Goal: Check status: Check status

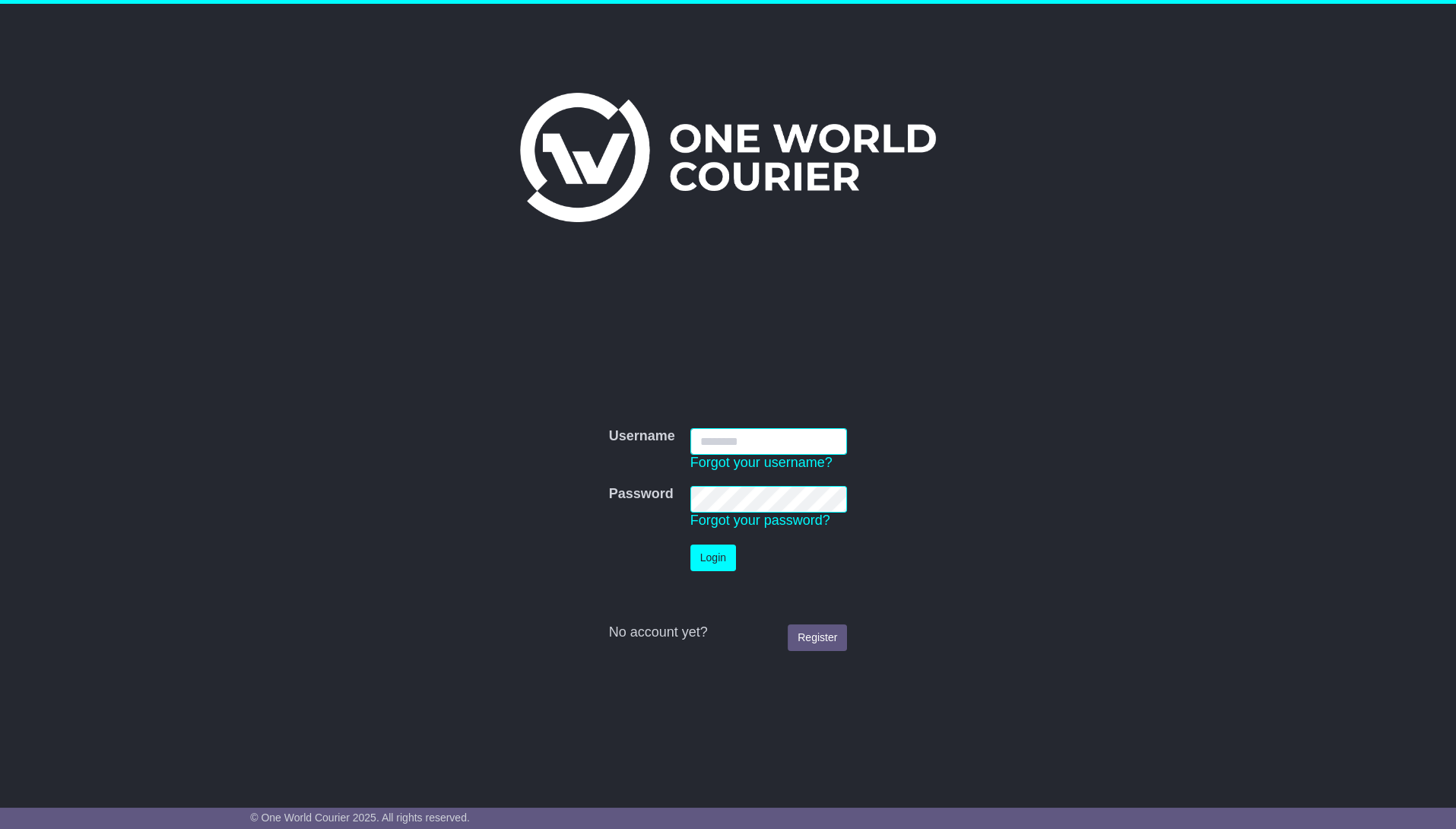
type input "**********"
click at [815, 445] on input "**********" at bounding box center [770, 441] width 157 height 27
click at [709, 556] on button "Login" at bounding box center [713, 558] width 46 height 27
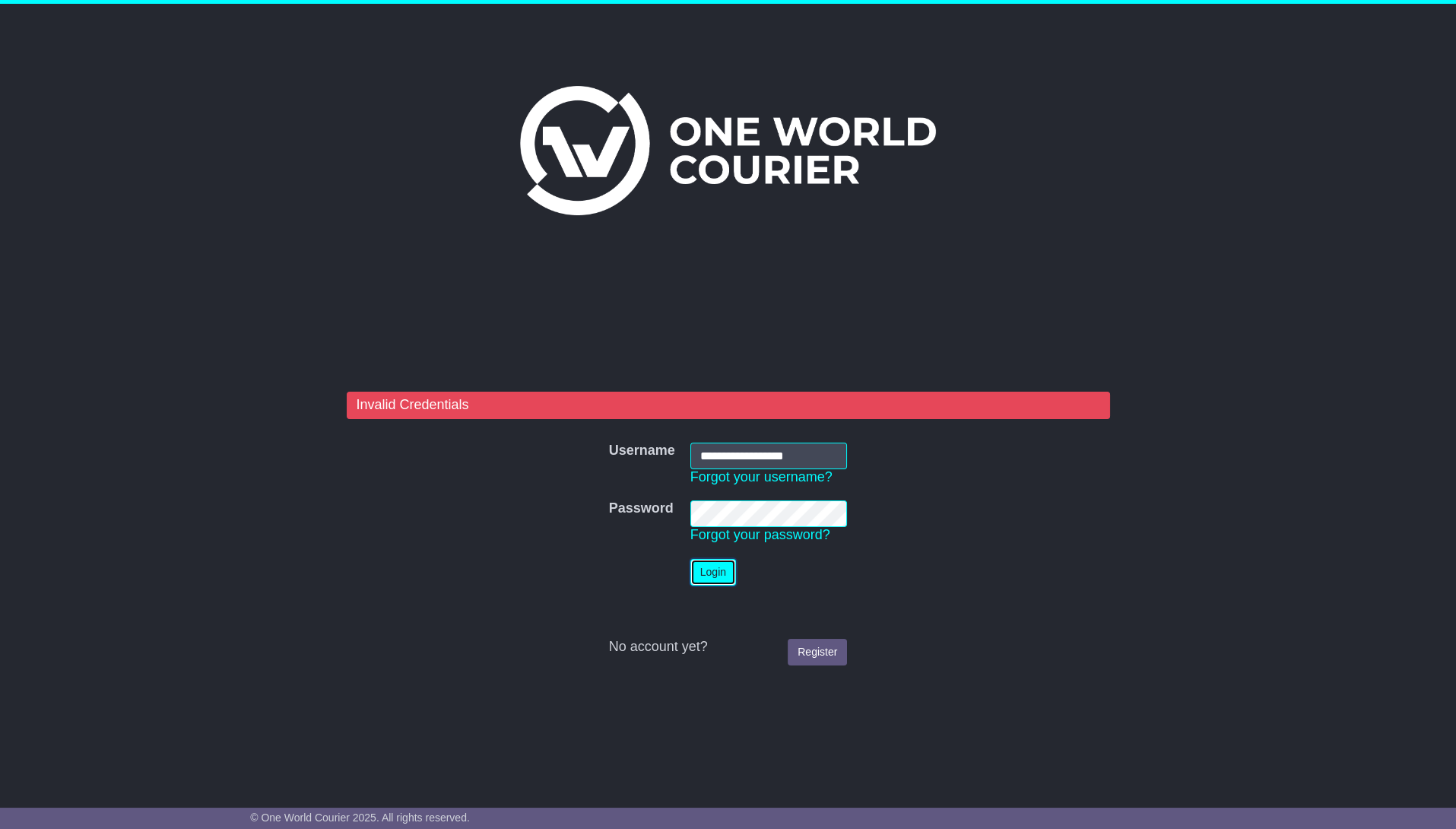
click at [719, 572] on button "Login" at bounding box center [713, 572] width 46 height 27
click at [686, 509] on td "Password Forgot your password?" at bounding box center [770, 522] width 173 height 59
click at [712, 570] on button "Login" at bounding box center [713, 572] width 46 height 27
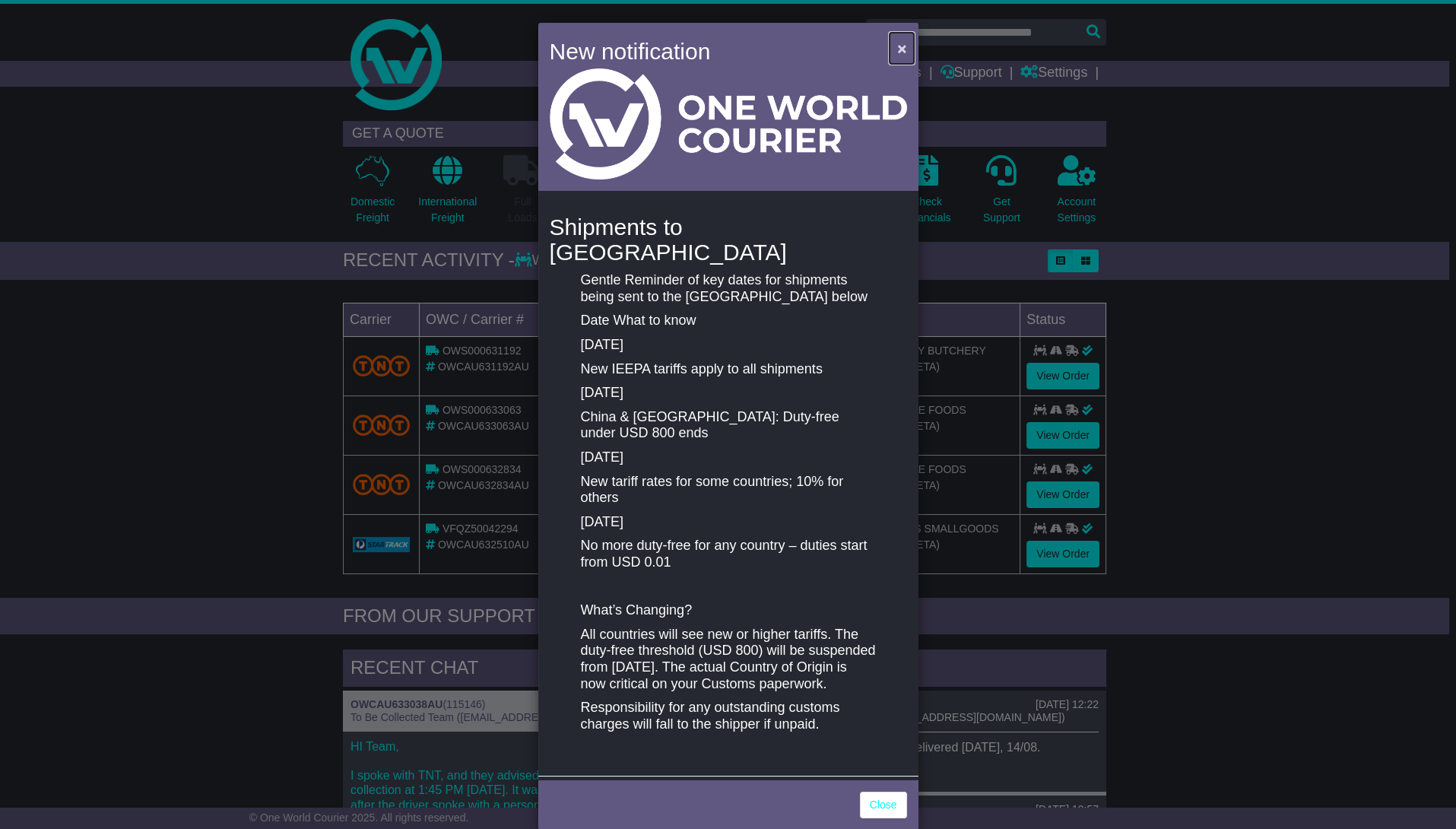
click at [897, 48] on span "×" at bounding box center [902, 48] width 10 height 17
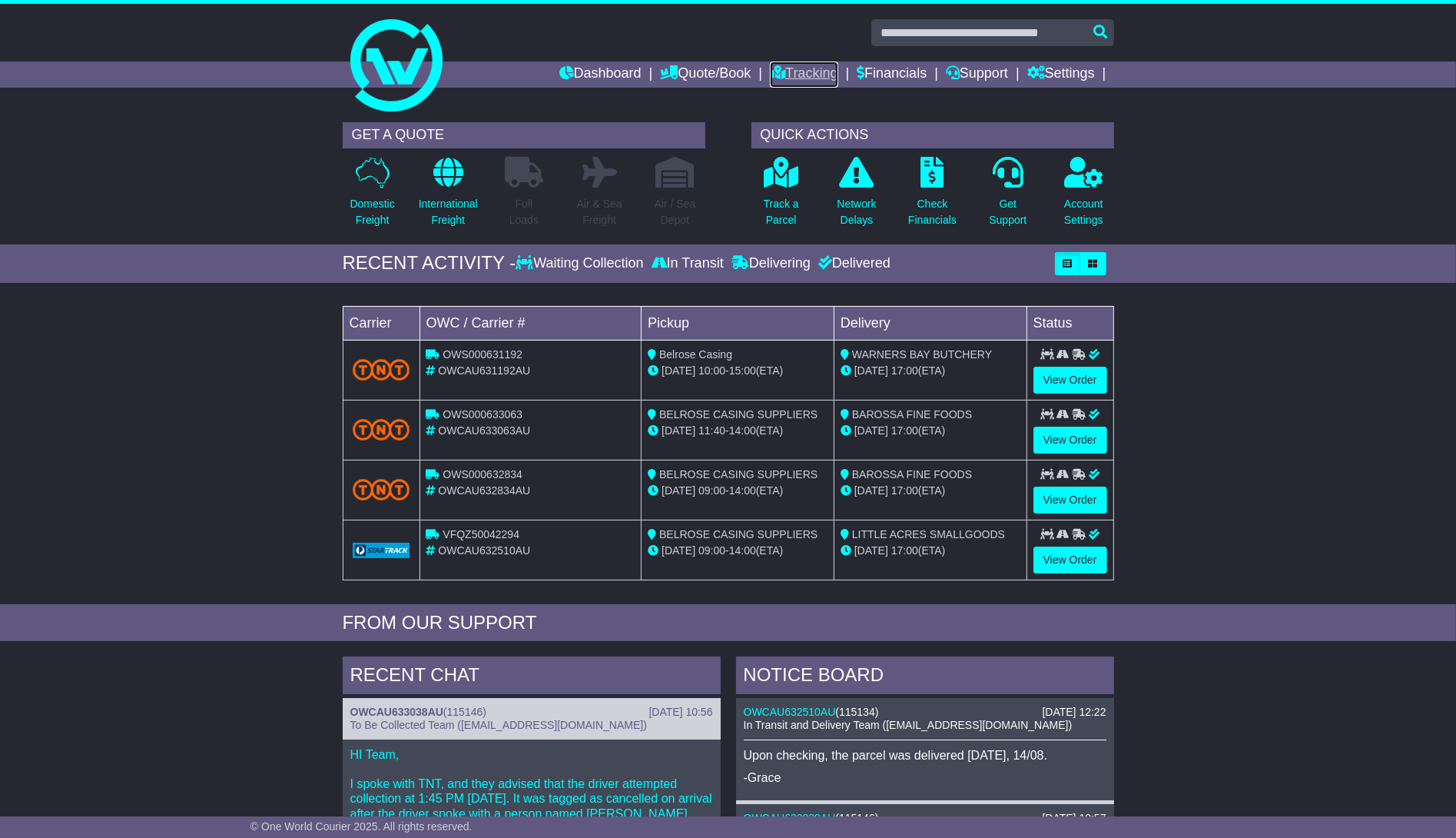
click at [818, 77] on link "Tracking" at bounding box center [803, 74] width 67 height 26
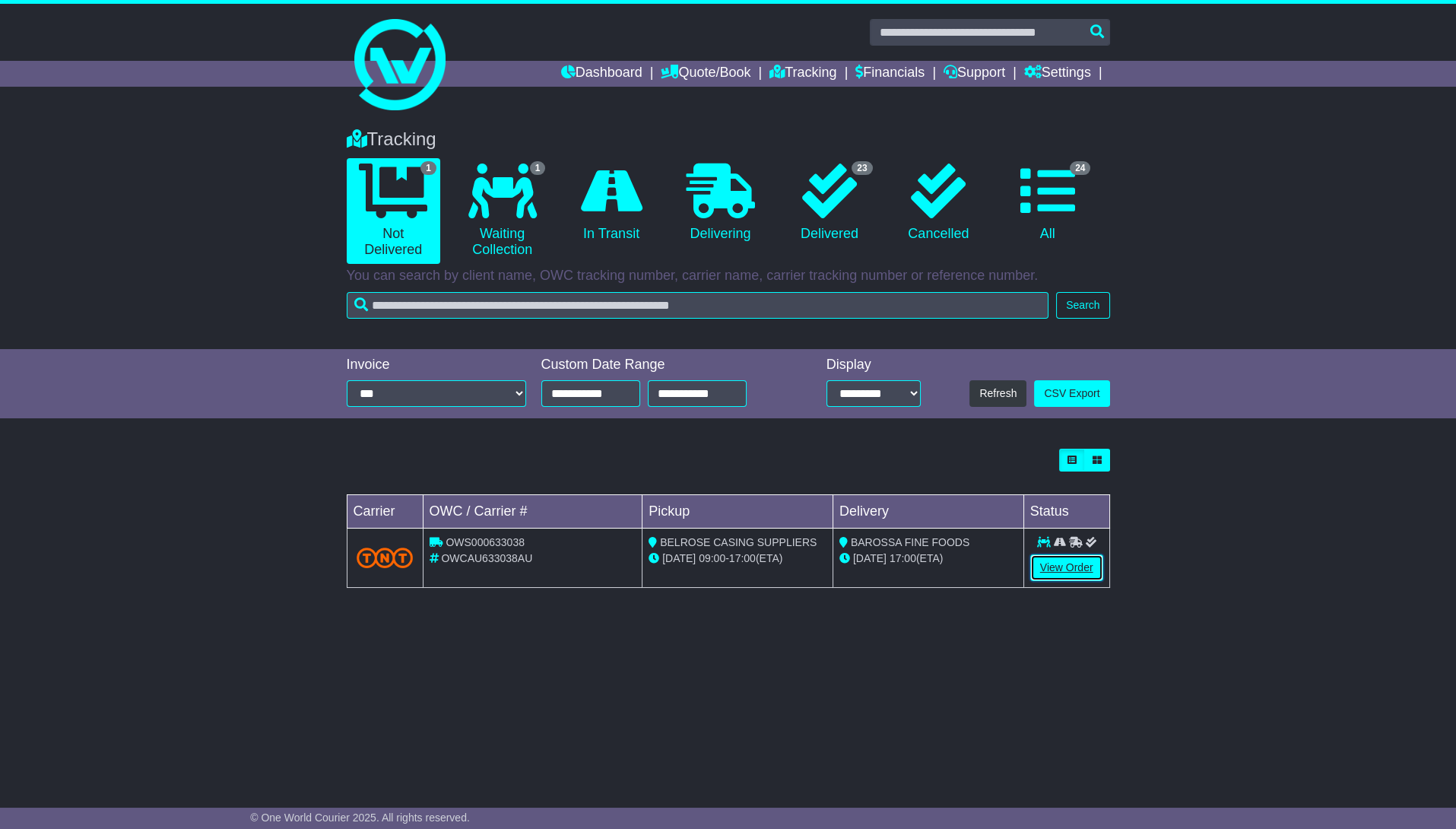
click at [1056, 561] on link "View Order" at bounding box center [1067, 567] width 73 height 27
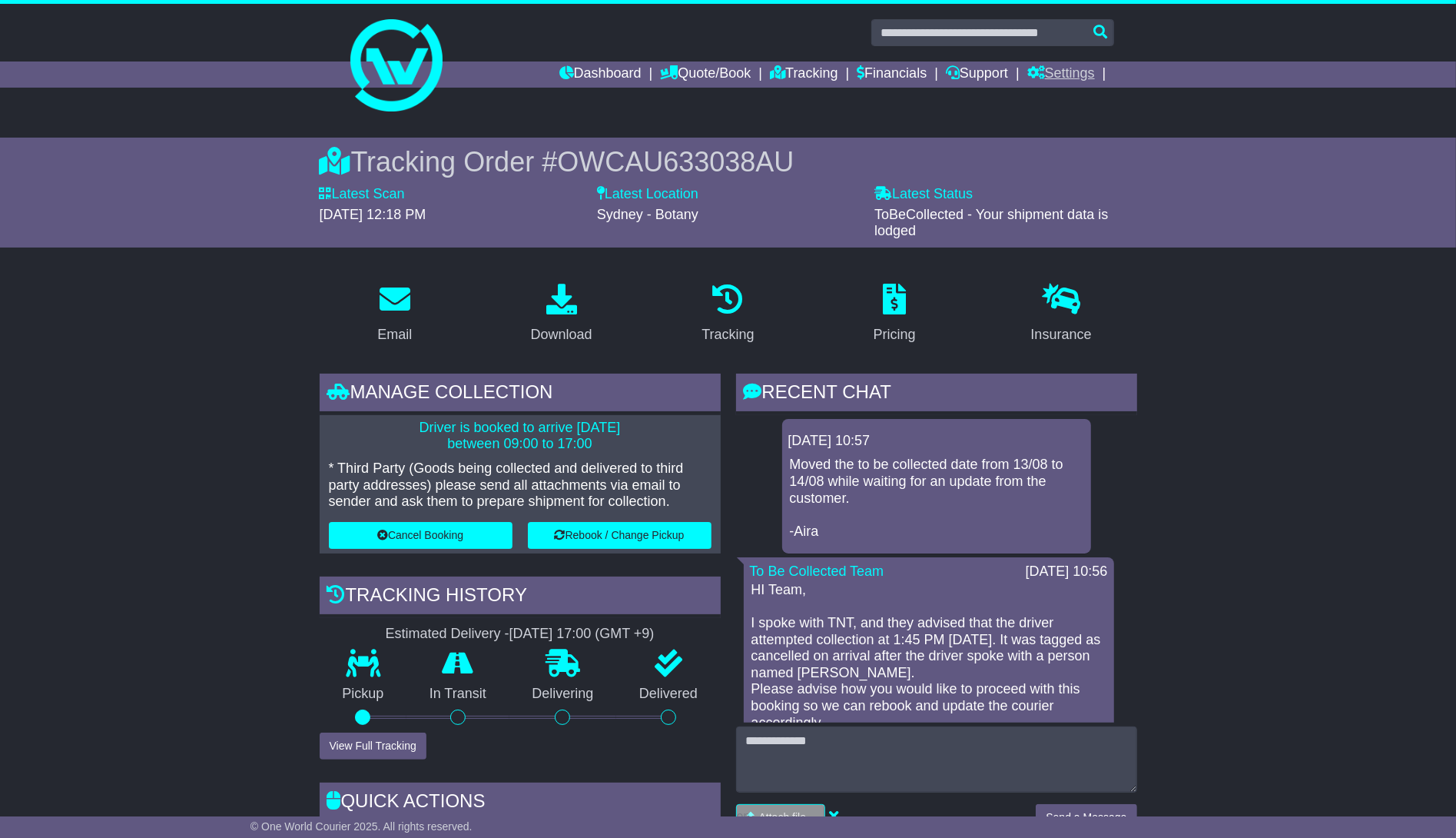
click at [1075, 65] on link "Settings" at bounding box center [1060, 74] width 67 height 26
click at [1077, 93] on link "Settings" at bounding box center [1088, 100] width 121 height 17
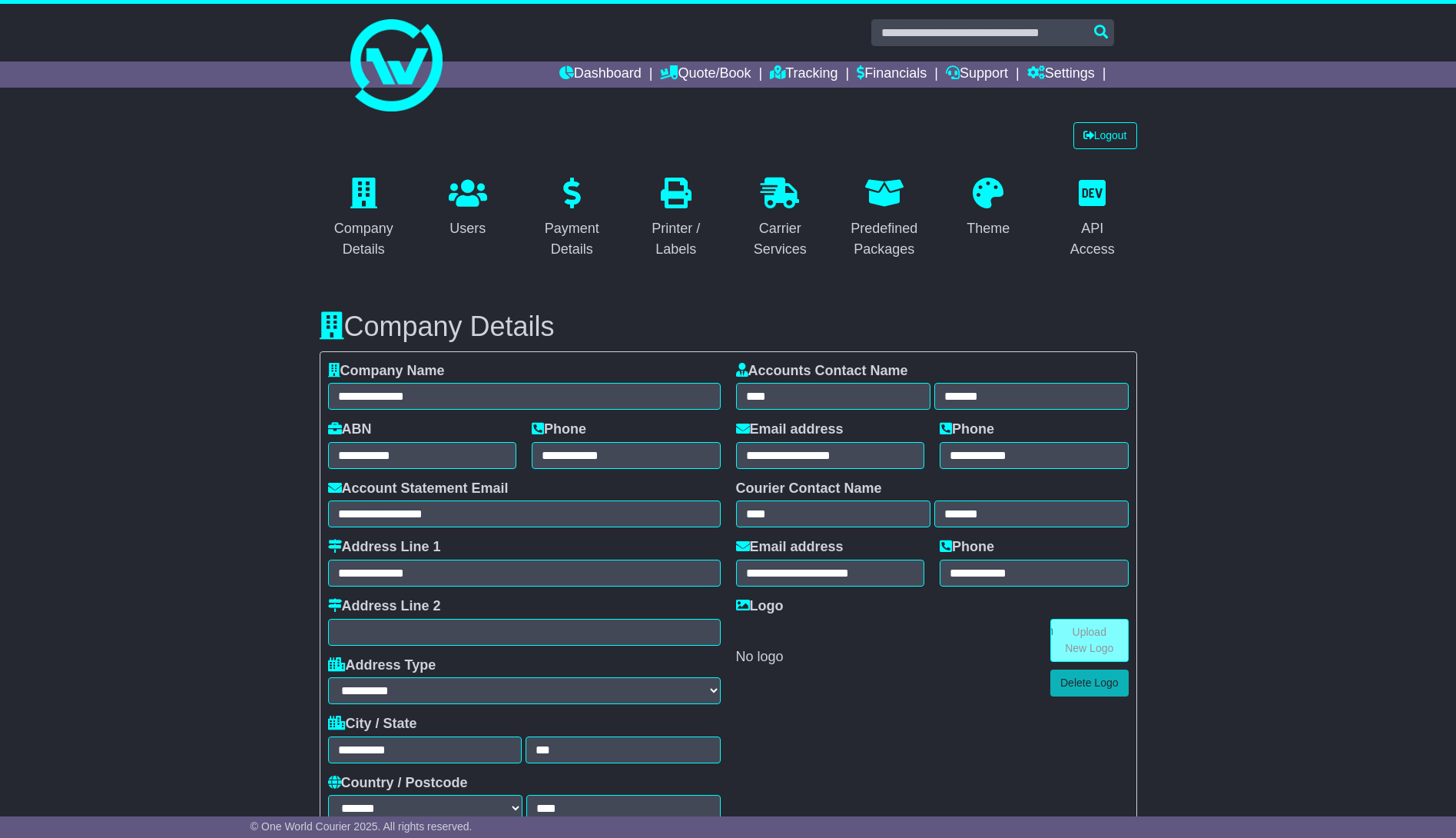
select select "**********"
select select "**"
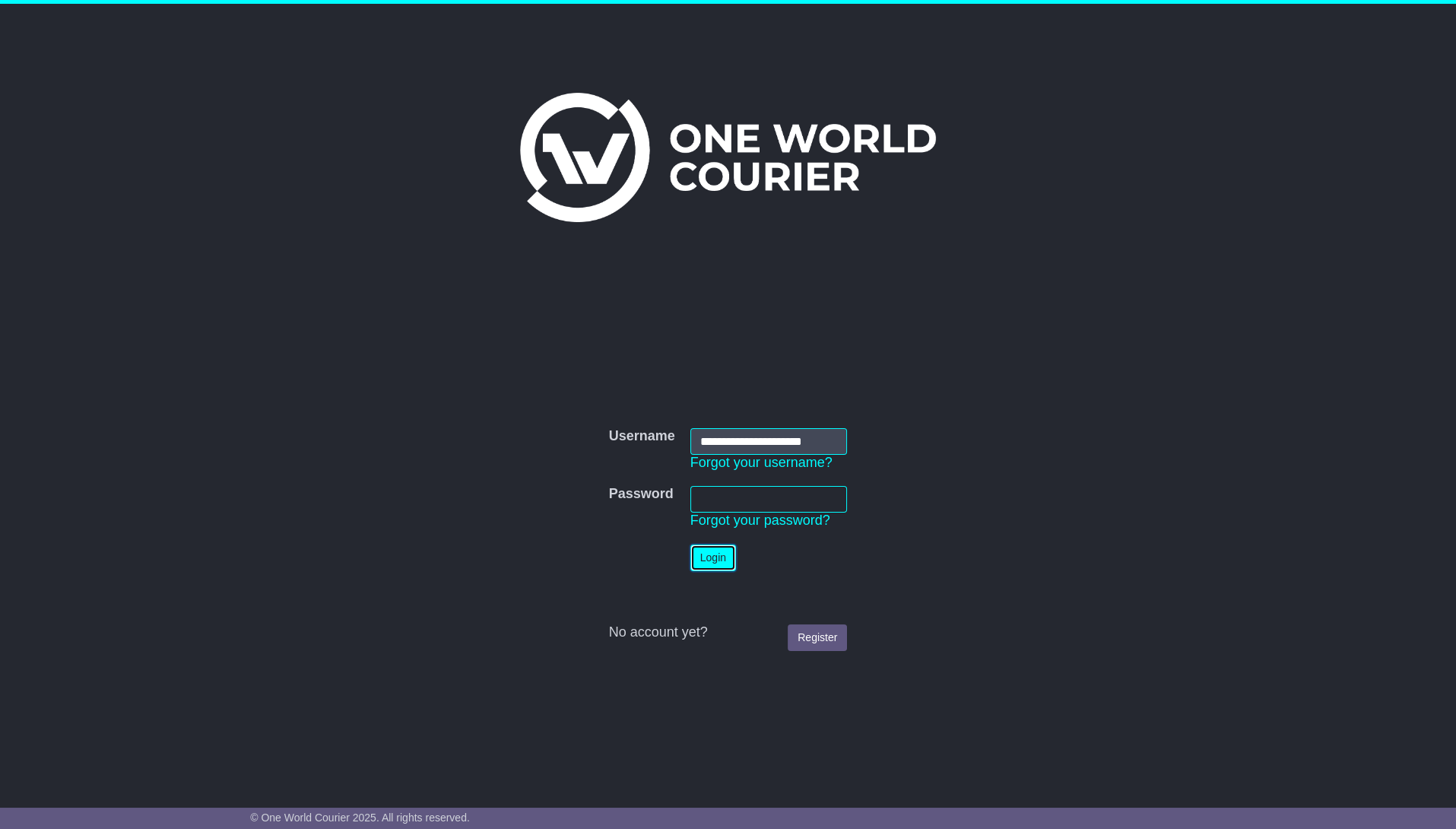
click at [718, 557] on button "Login" at bounding box center [713, 558] width 46 height 27
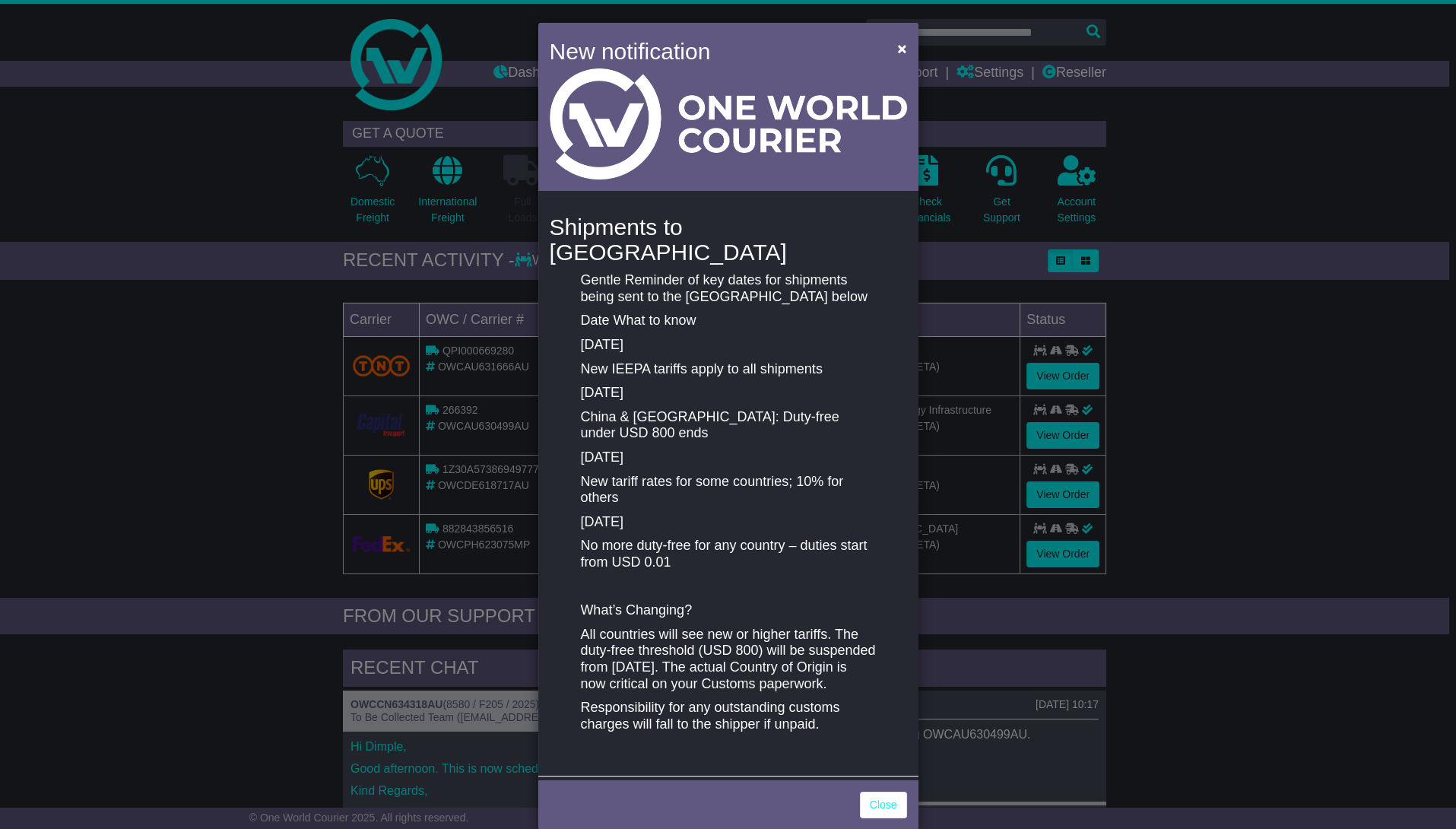
click at [1161, 356] on div "New notification × Shipments to the United States Gentle Reminder of key dates …" at bounding box center [728, 414] width 1456 height 829
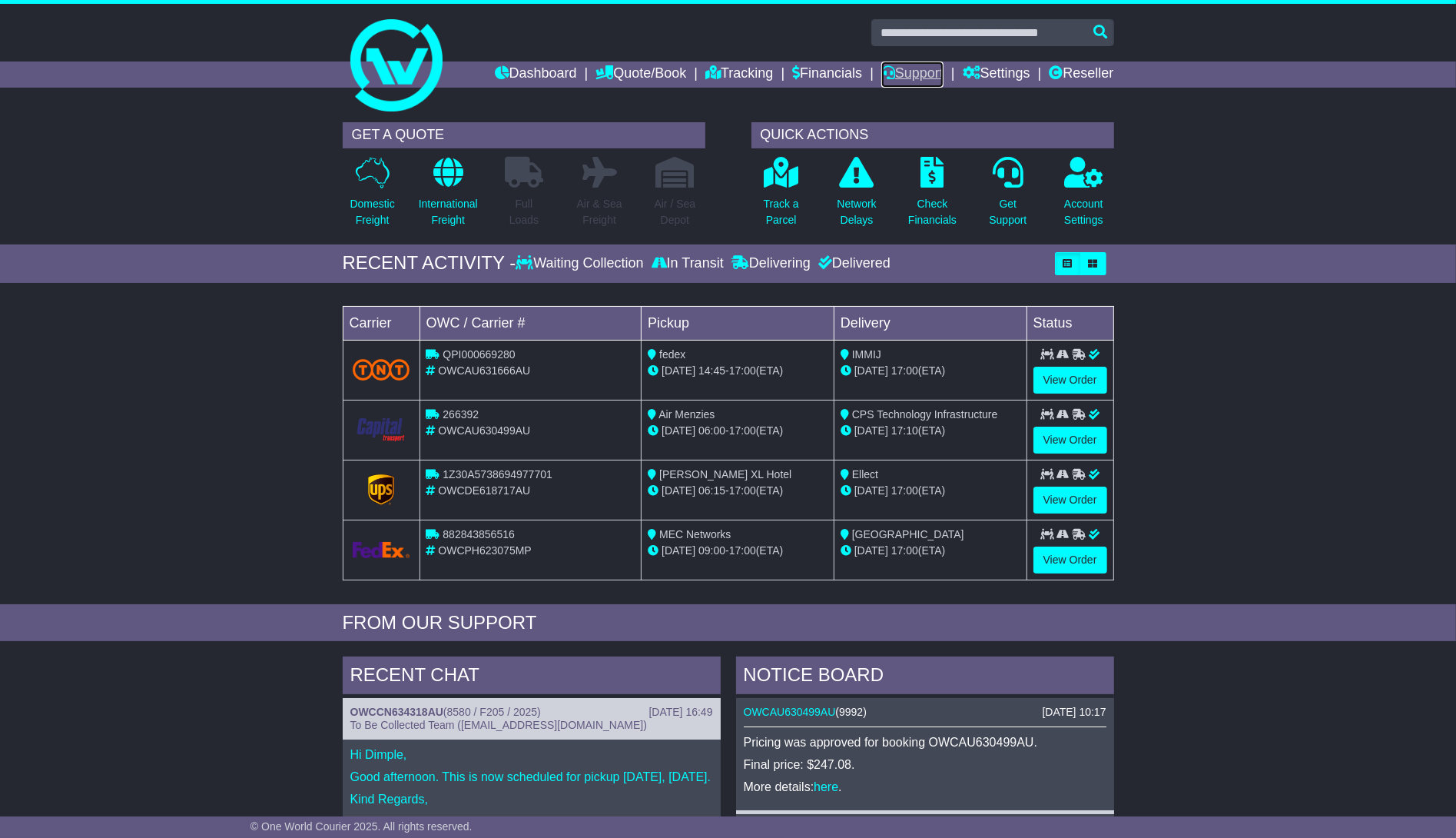
click at [910, 69] on link "Support" at bounding box center [912, 74] width 62 height 26
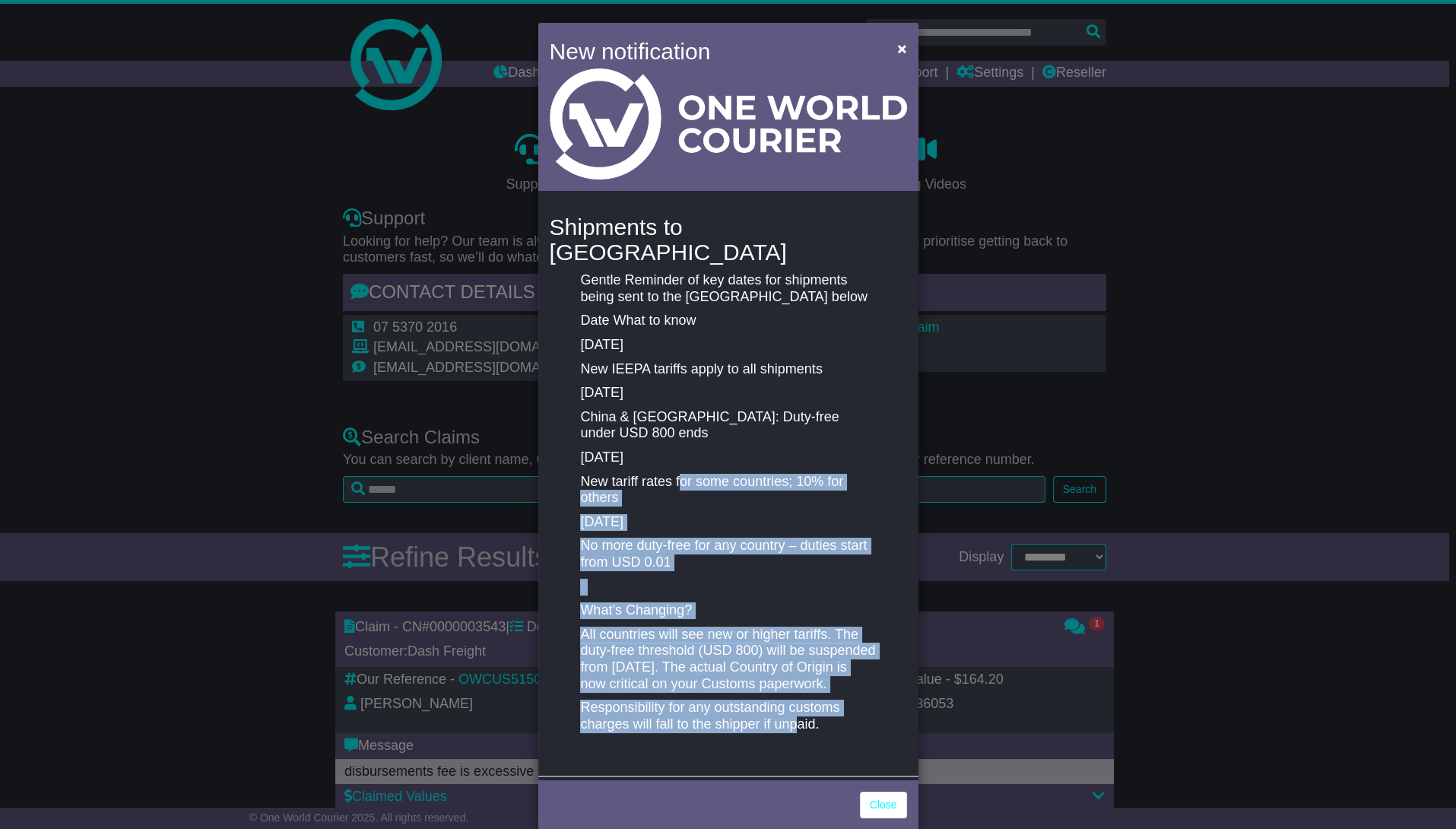
drag, startPoint x: 682, startPoint y: 457, endPoint x: 795, endPoint y: 711, distance: 278.0
click at [795, 711] on div "Gentle Reminder of key dates for shipments being sent to the [GEOGRAPHIC_DATA] …" at bounding box center [727, 518] width 310 height 492
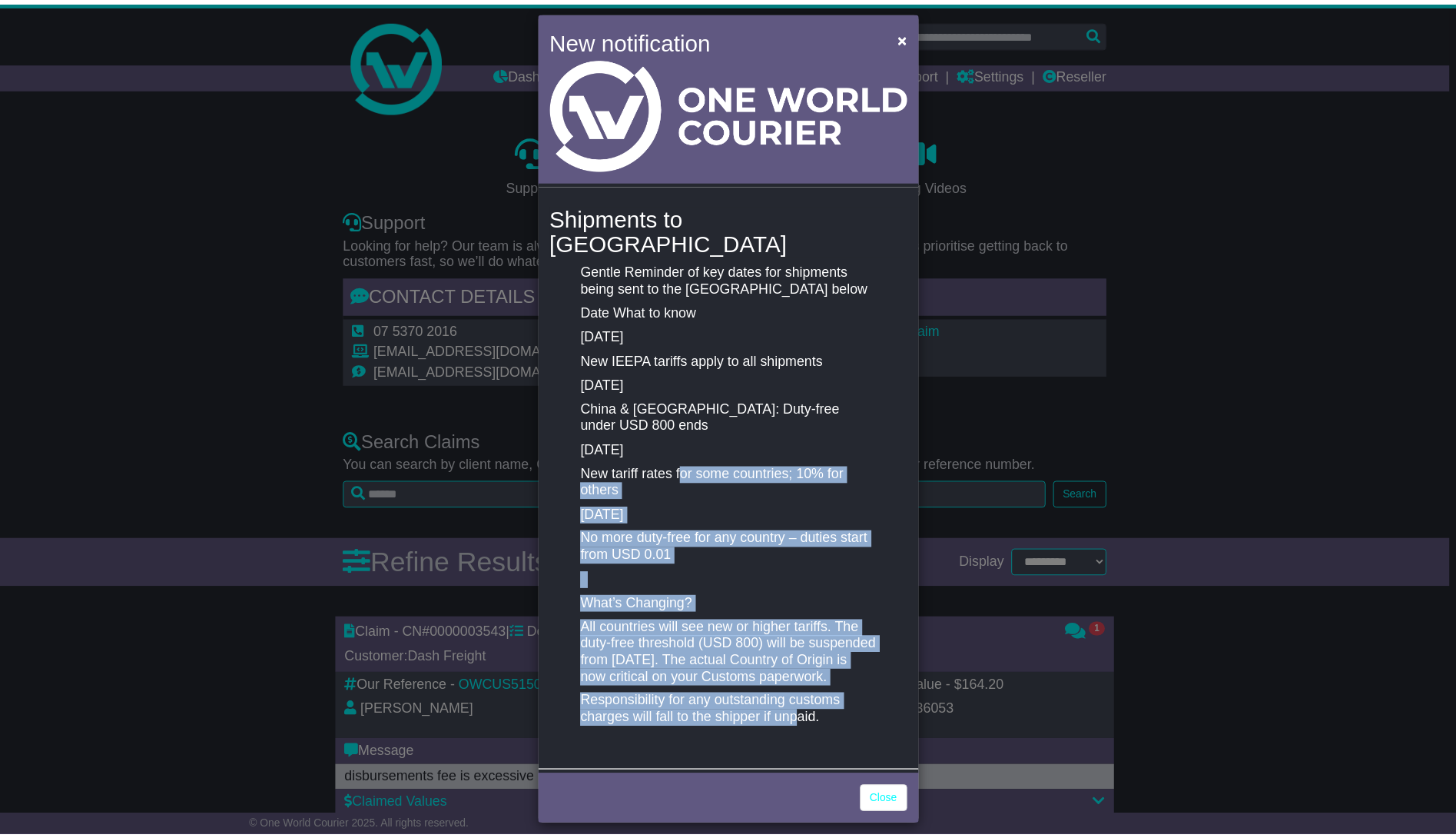
scroll to position [13, 0]
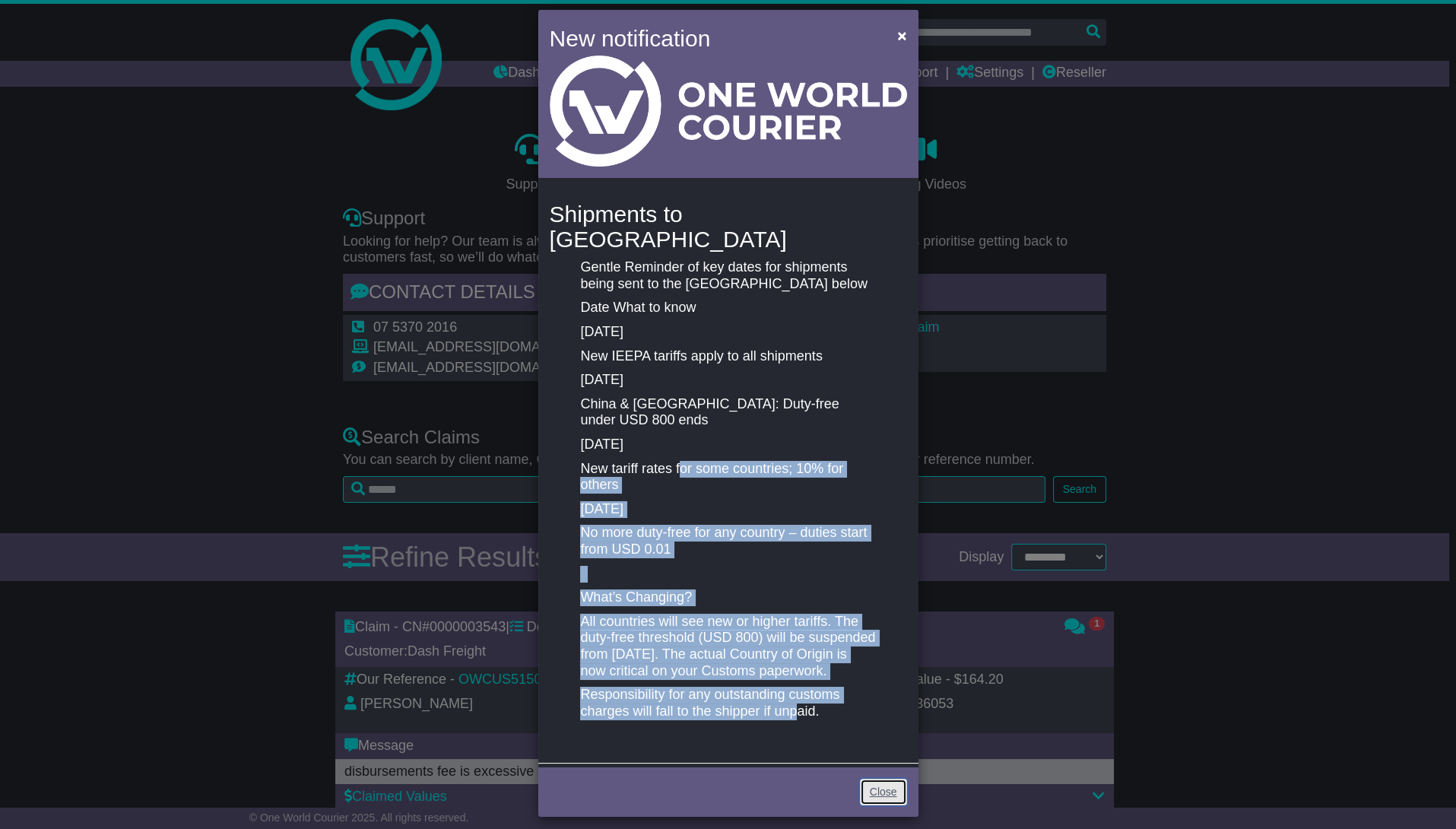
click at [883, 785] on link "Close" at bounding box center [884, 792] width 48 height 27
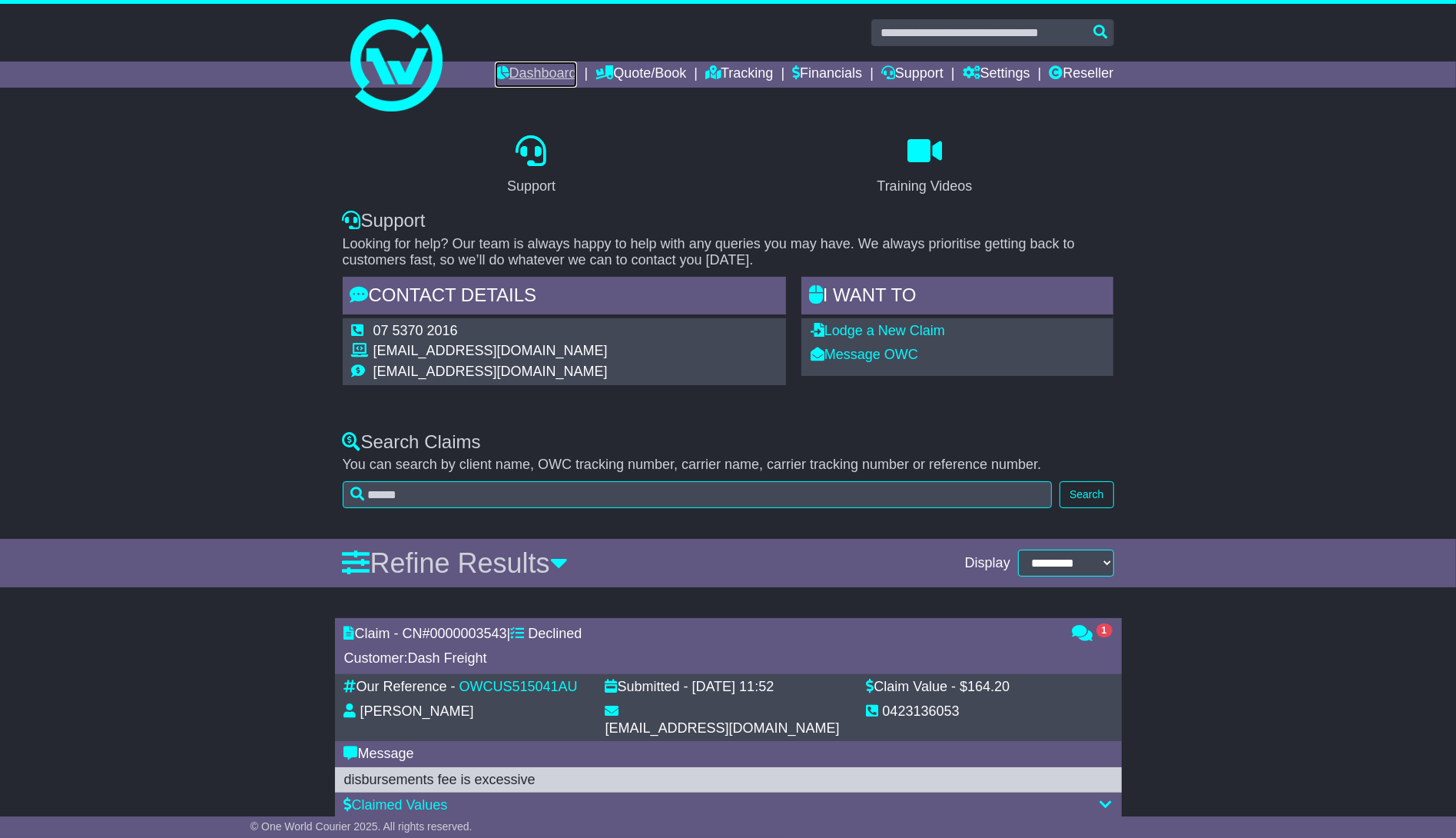
click at [521, 71] on link "Dashboard" at bounding box center [535, 74] width 82 height 26
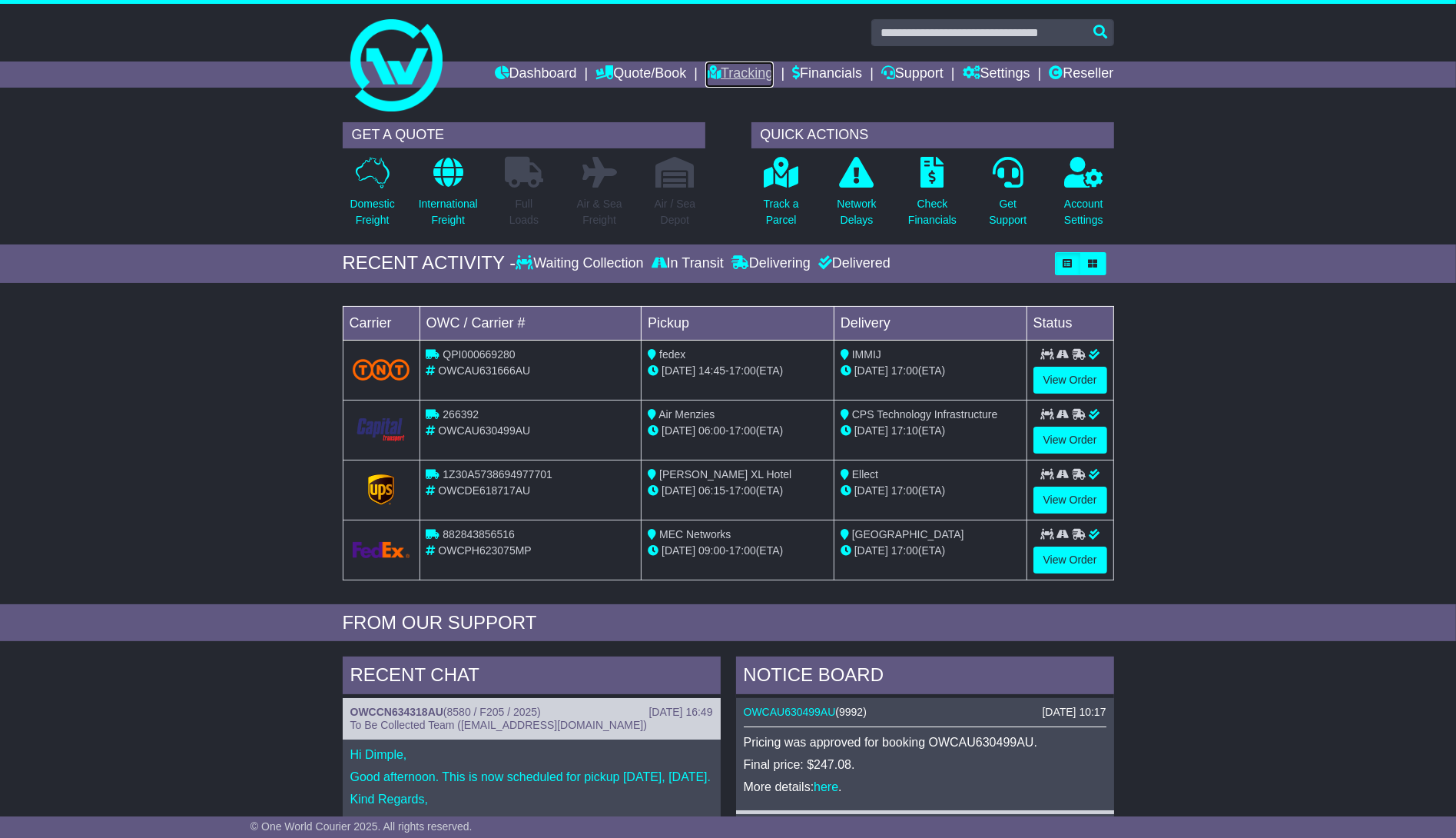
click at [754, 70] on link "Tracking" at bounding box center [739, 74] width 67 height 26
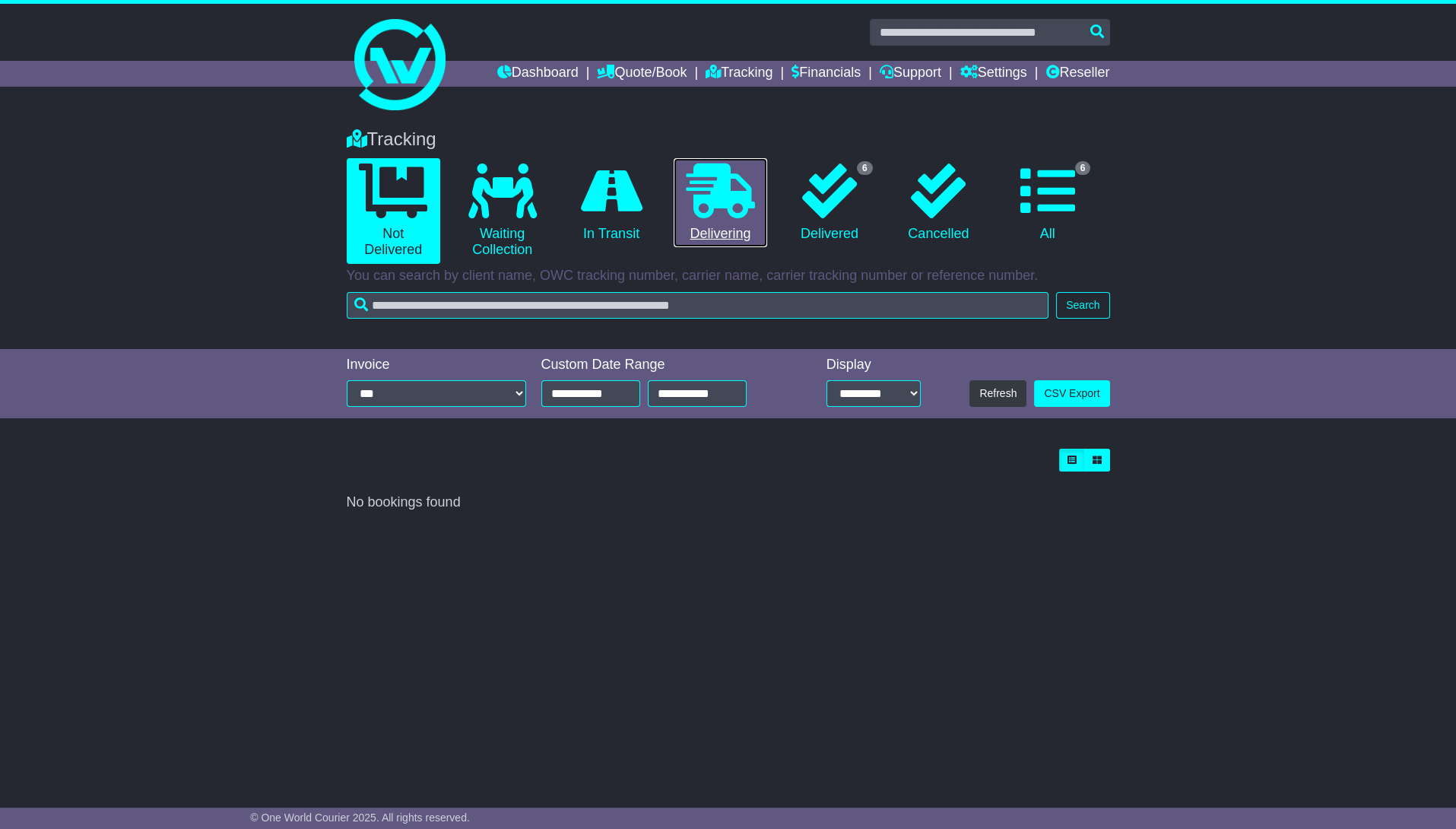
click at [706, 223] on link "0 Delivering" at bounding box center [720, 203] width 93 height 90
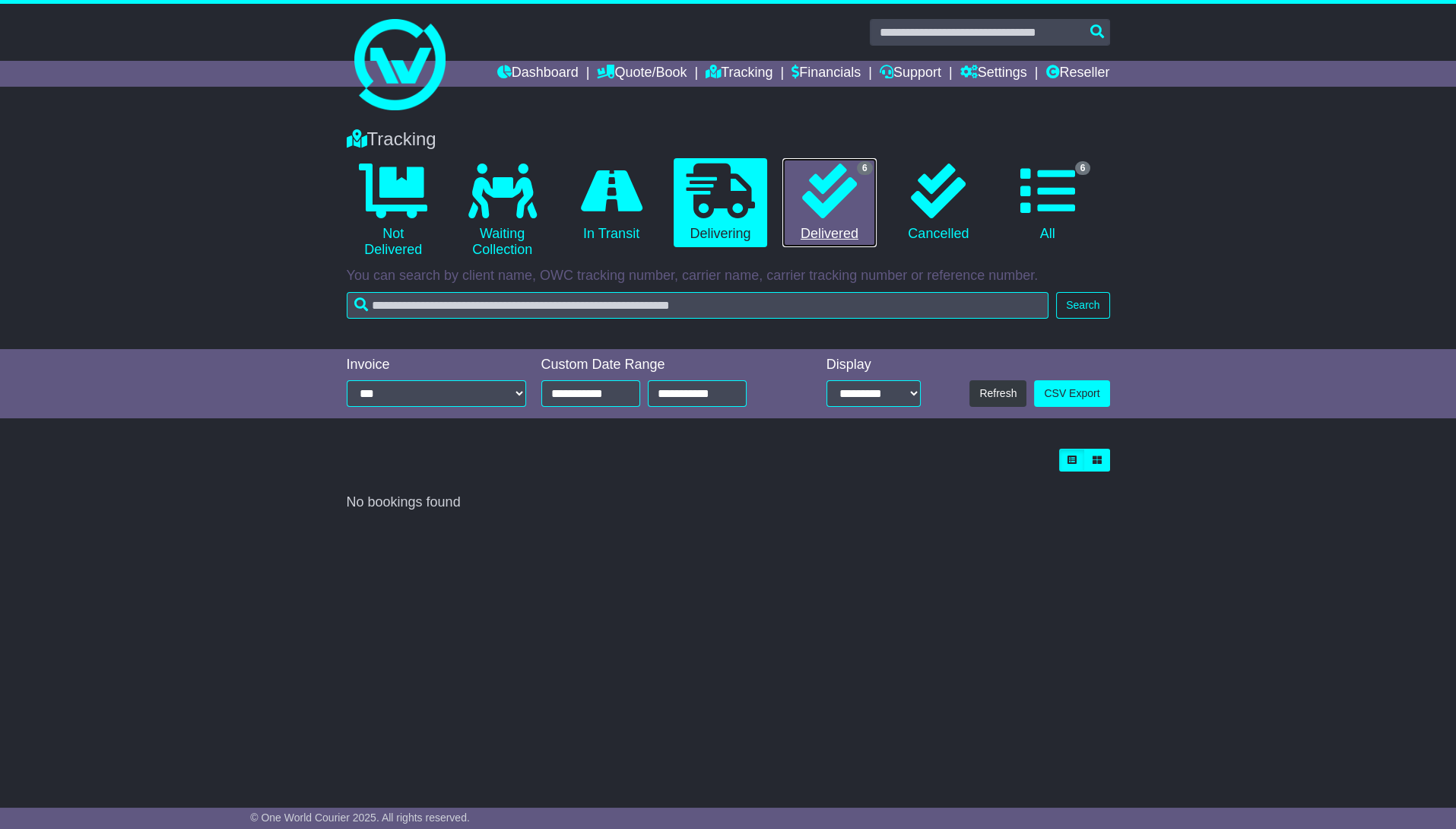
click at [810, 220] on link "6 Delivered" at bounding box center [829, 203] width 93 height 90
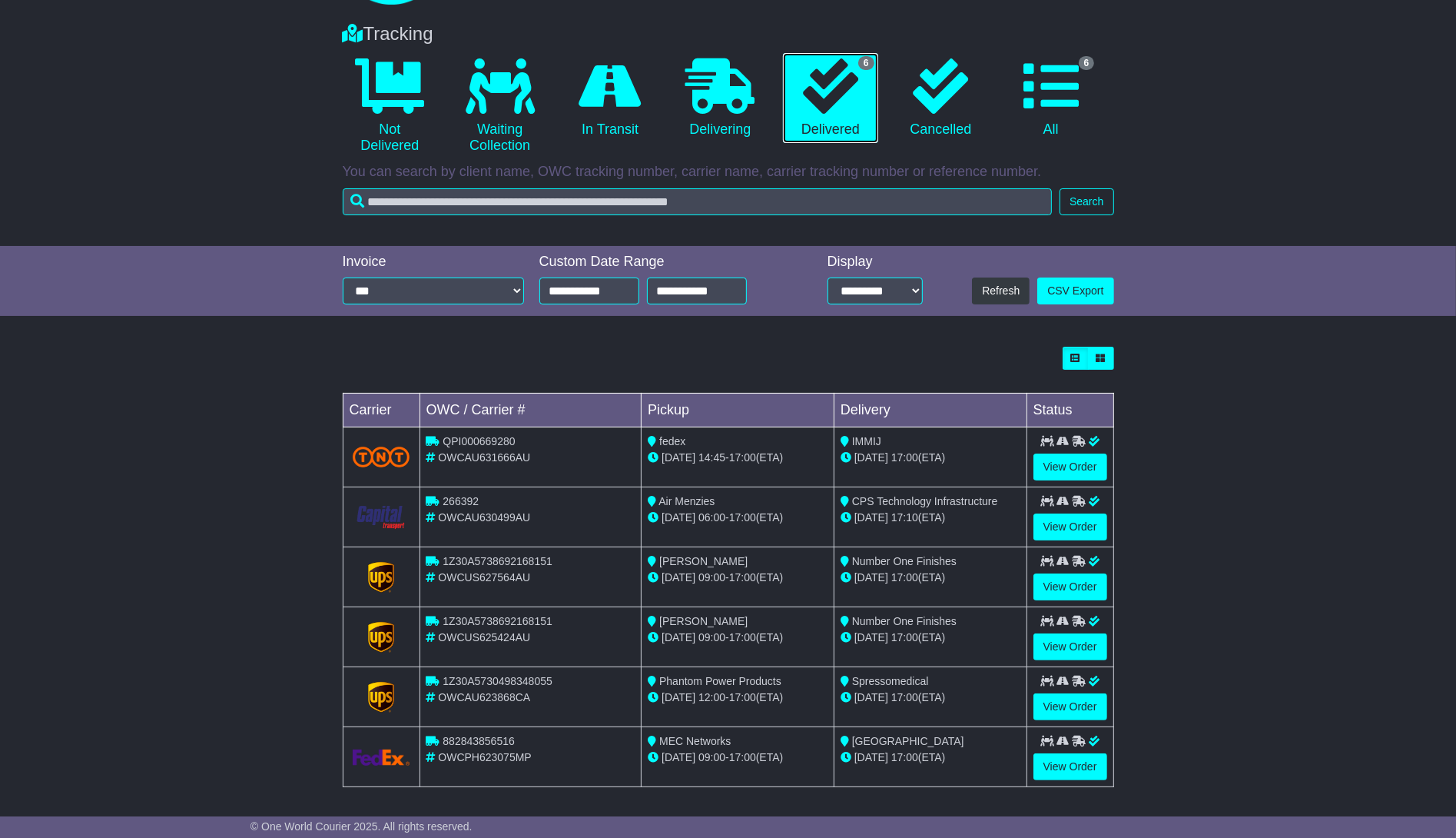
scroll to position [107, 0]
